Goal: Book appointment/travel/reservation

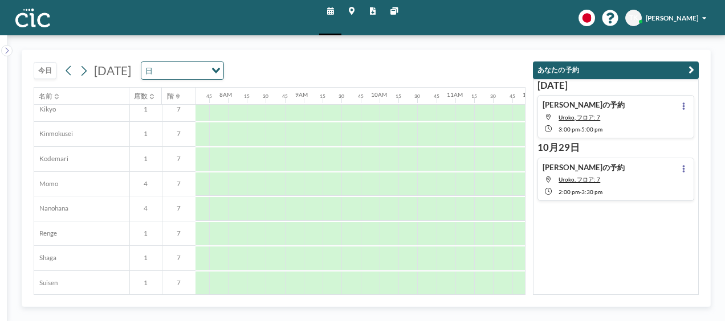
scroll to position [402, 574]
click at [47, 63] on button "今日" at bounding box center [45, 70] width 23 height 17
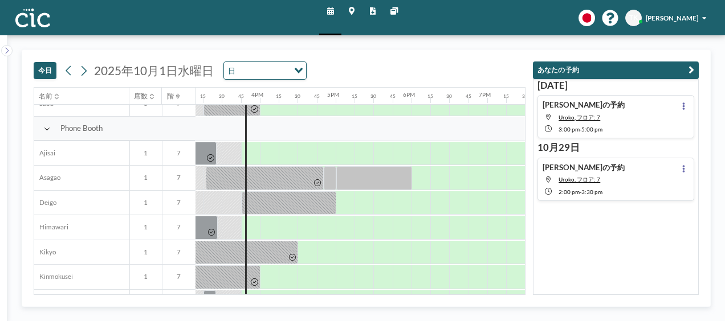
scroll to position [247, 1149]
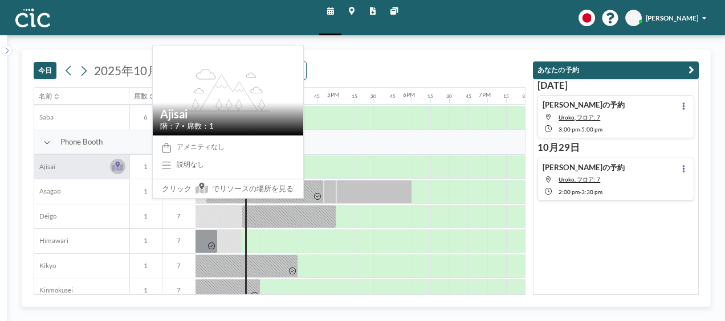
click at [122, 165] on icon at bounding box center [117, 168] width 11 height 7
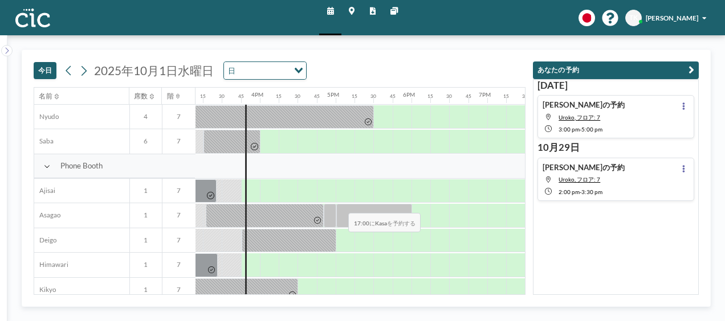
scroll to position [228, 1149]
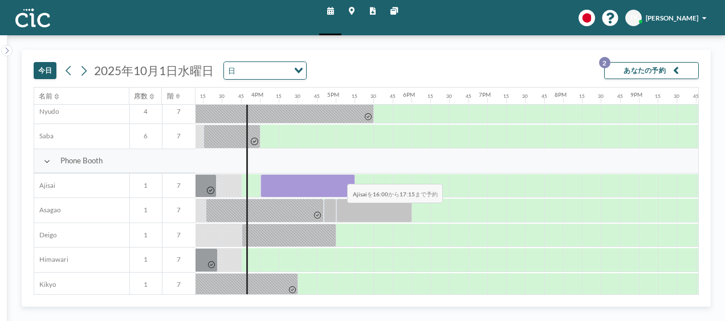
drag, startPoint x: 267, startPoint y: 177, endPoint x: 339, endPoint y: 175, distance: 71.8
click at [339, 175] on div at bounding box center [307, 186] width 95 height 24
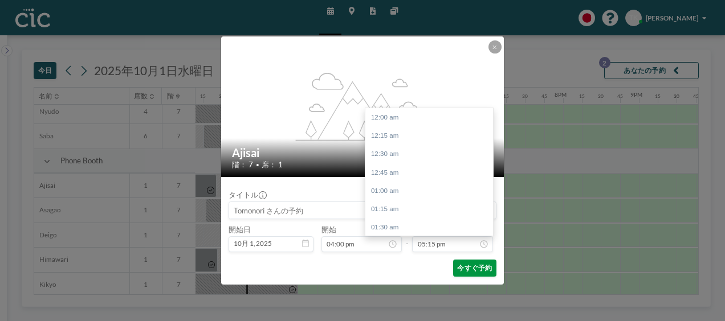
scroll to position [1271, 0]
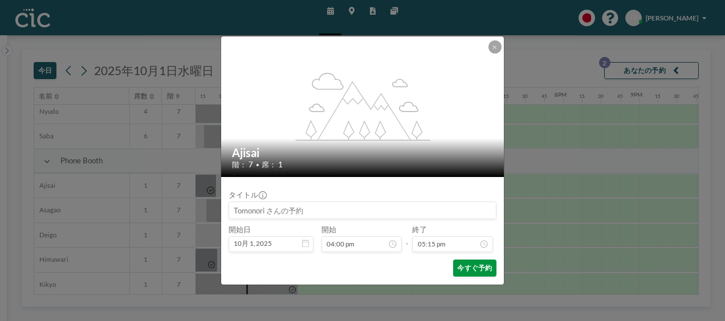
click at [479, 271] on button "今すぐ予約" at bounding box center [474, 268] width 43 height 17
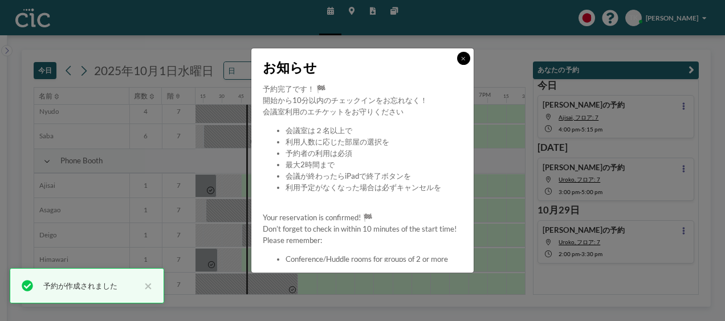
click at [463, 60] on icon at bounding box center [463, 59] width 4 height 6
